Goal: Information Seeking & Learning: Compare options

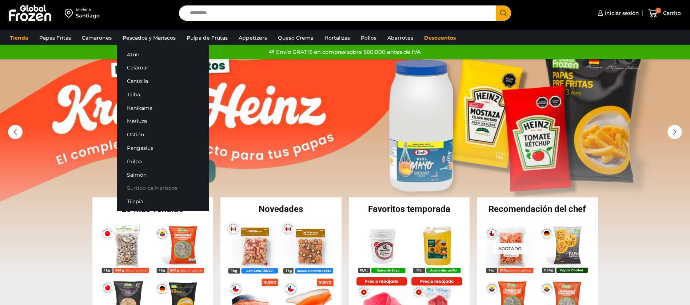
click at [148, 186] on link "Surtido de Mariscos" at bounding box center [163, 188] width 92 height 13
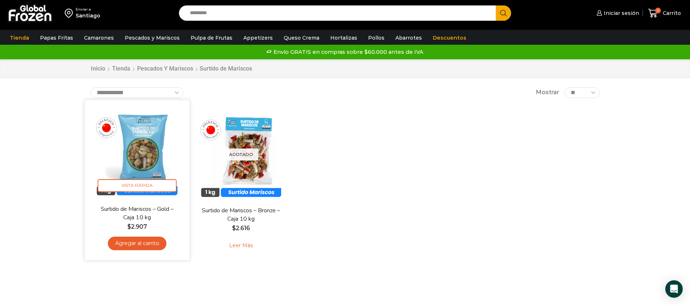
click at [162, 148] on img at bounding box center [137, 152] width 94 height 94
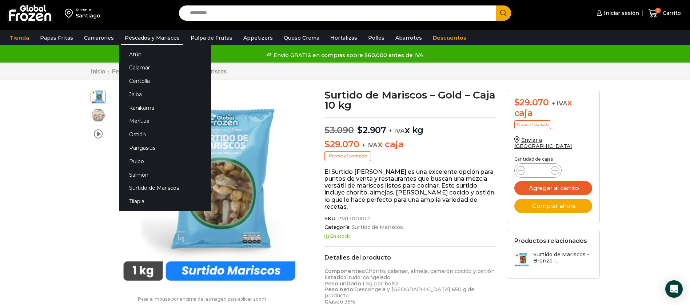
click at [148, 34] on link "Pescados y Mariscos" at bounding box center [152, 38] width 62 height 14
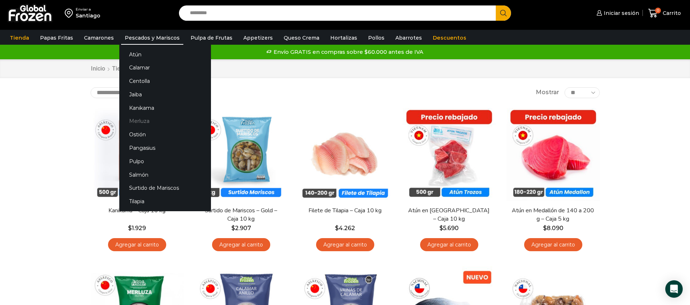
click at [152, 119] on link "Merluza" at bounding box center [165, 121] width 92 height 13
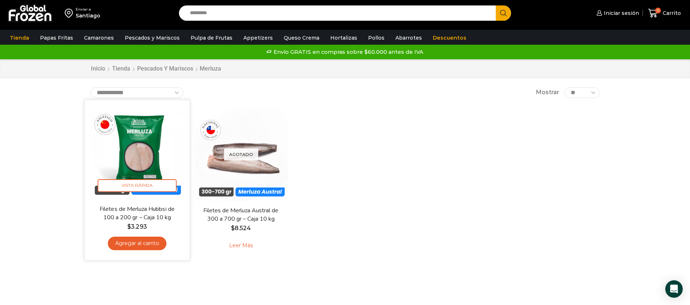
click at [154, 144] on img at bounding box center [137, 152] width 94 height 94
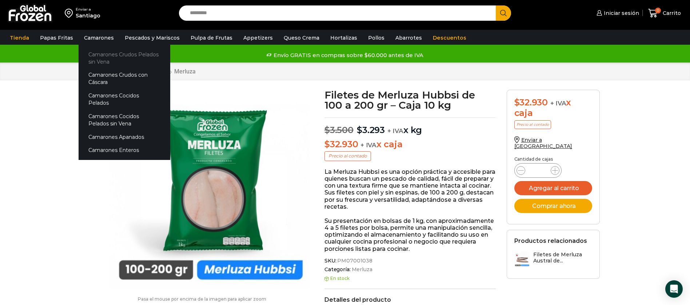
click at [125, 55] on link "Camarones Crudos Pelados sin Vena" at bounding box center [125, 58] width 92 height 21
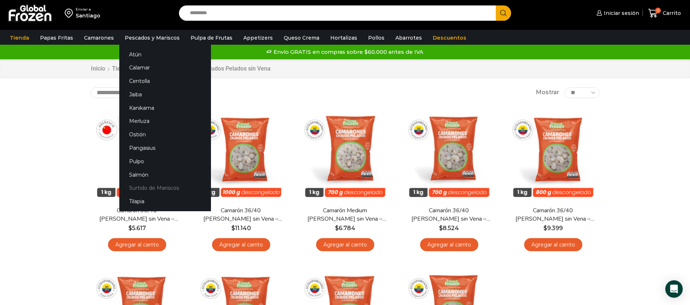
click at [159, 189] on link "Surtido de Mariscos" at bounding box center [165, 188] width 92 height 13
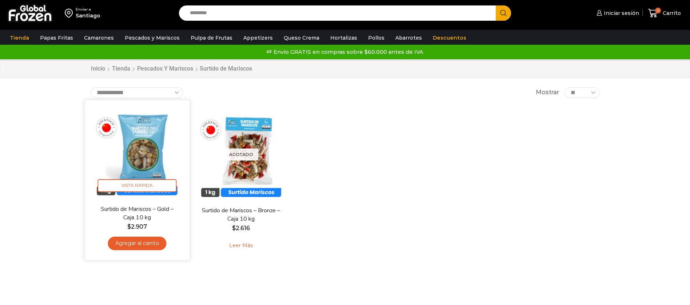
click at [140, 130] on img at bounding box center [137, 152] width 94 height 94
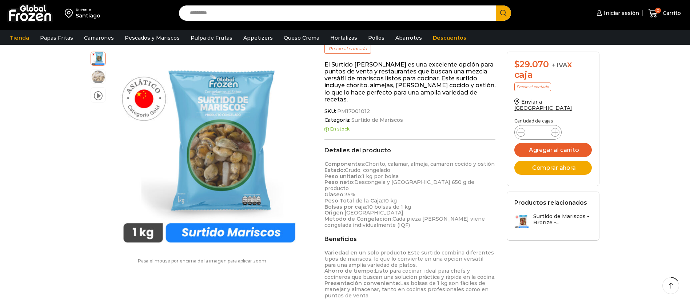
scroll to position [109, 0]
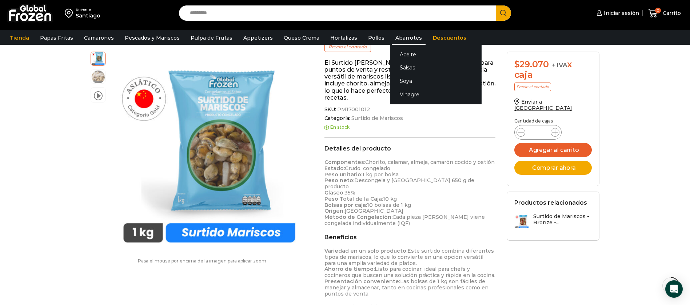
click at [392, 33] on link "Abarrotes" at bounding box center [409, 38] width 34 height 14
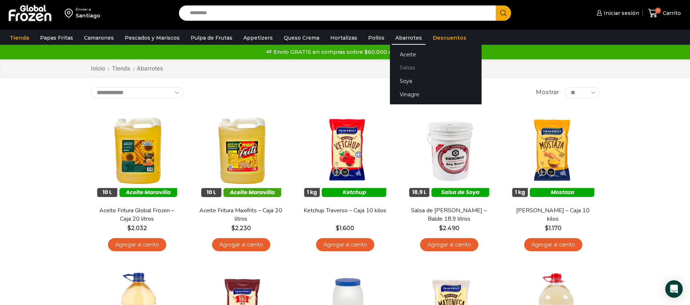
click at [400, 67] on link "Salsas" at bounding box center [436, 67] width 92 height 13
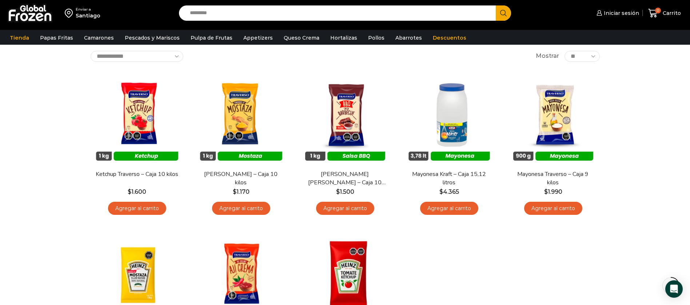
scroll to position [55, 0]
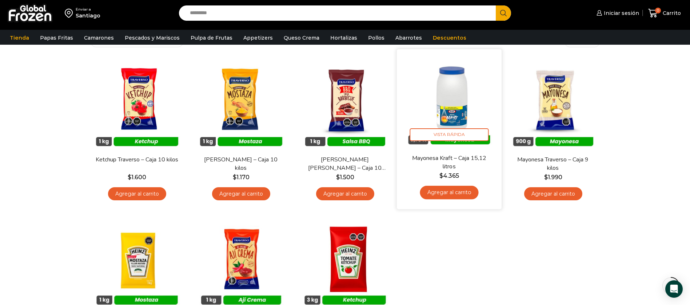
click at [448, 108] on img at bounding box center [449, 102] width 94 height 94
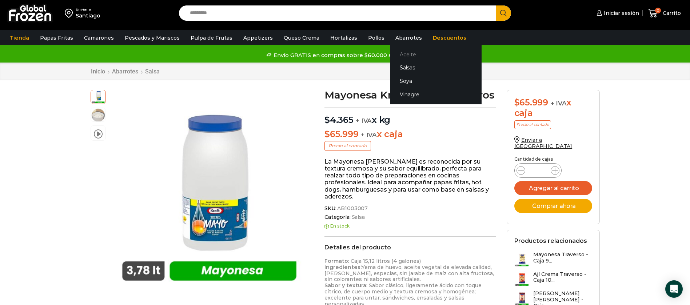
click at [405, 53] on link "Aceite" at bounding box center [436, 54] width 92 height 13
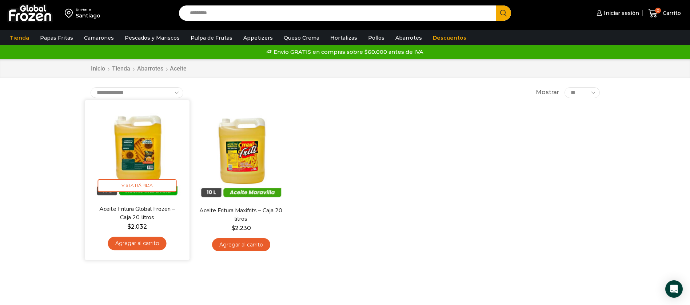
click at [148, 145] on img at bounding box center [137, 152] width 94 height 94
